Goal: Navigation & Orientation: Find specific page/section

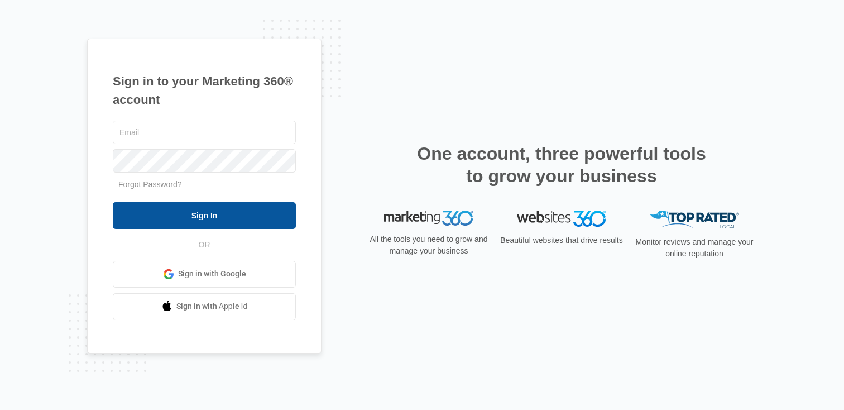
type input "[PERSON_NAME][EMAIL_ADDRESS][PERSON_NAME][DOMAIN_NAME]"
click at [174, 223] on input "Sign In" at bounding box center [204, 215] width 183 height 27
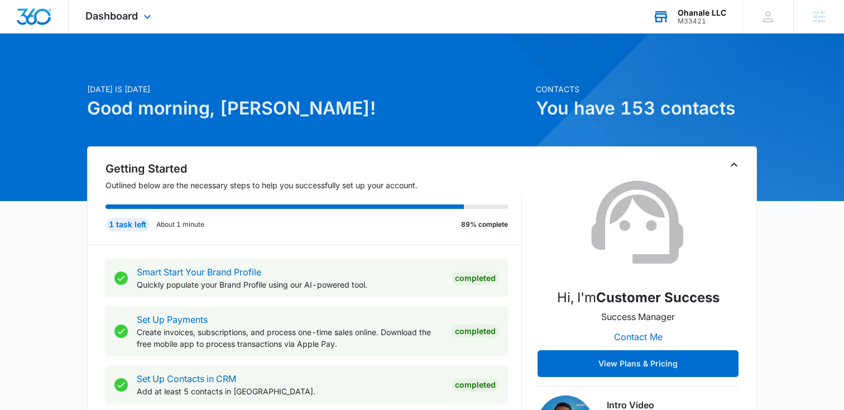
click at [700, 14] on div "Ohanale LLC" at bounding box center [702, 12] width 49 height 9
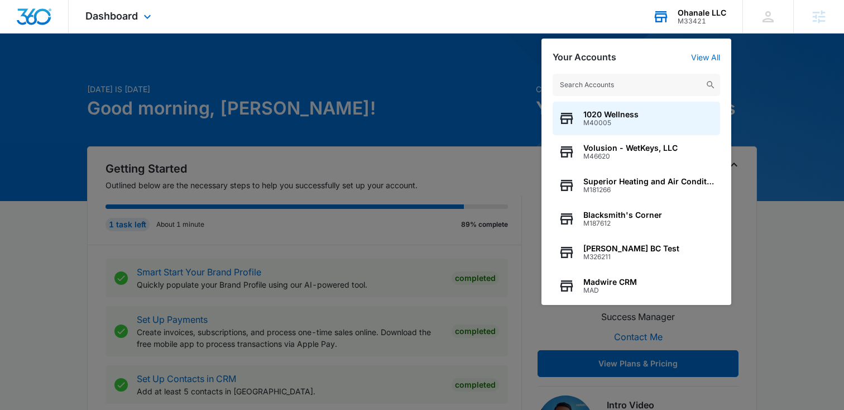
click at [578, 85] on input "text" at bounding box center [637, 85] width 168 height 22
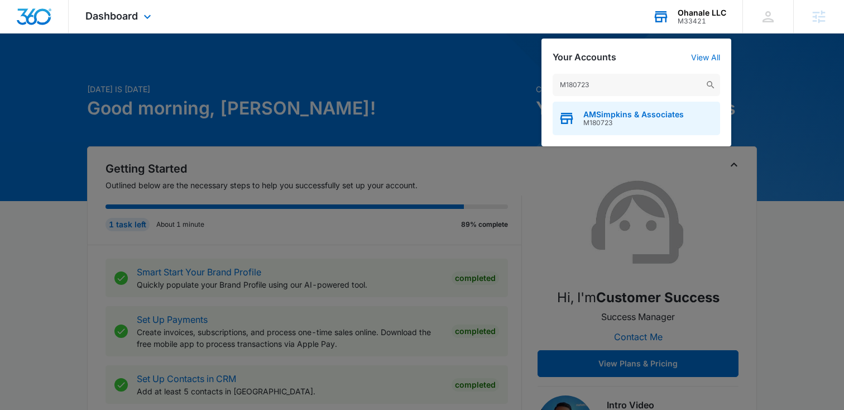
type input "M180723"
click at [607, 122] on span "M180723" at bounding box center [634, 123] width 101 height 8
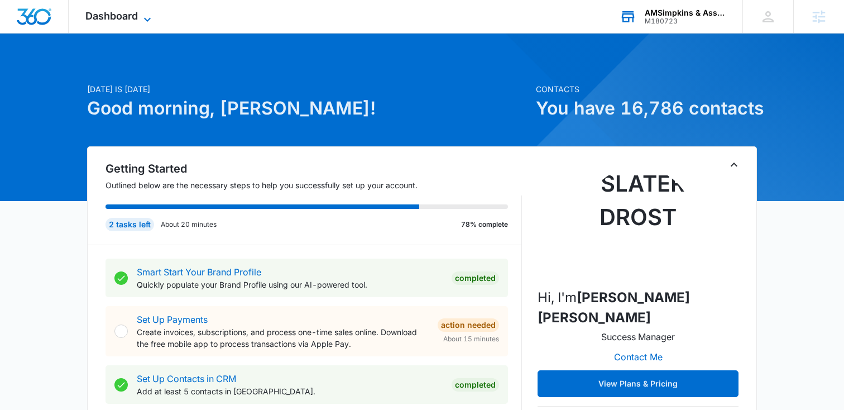
click at [147, 13] on icon at bounding box center [147, 19] width 13 height 13
